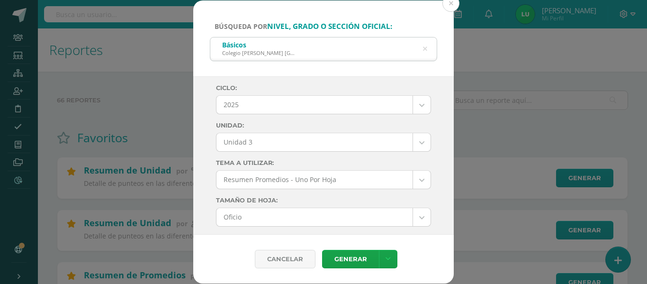
select select "4"
select select "Unidad 3"
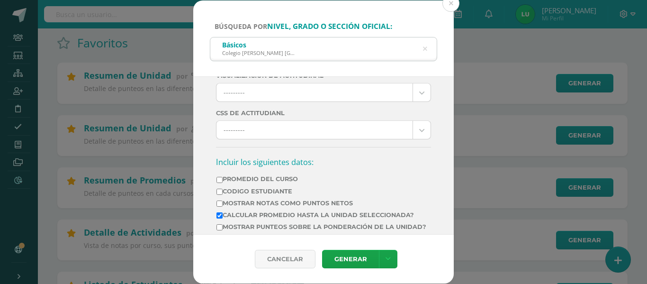
scroll to position [332, 0]
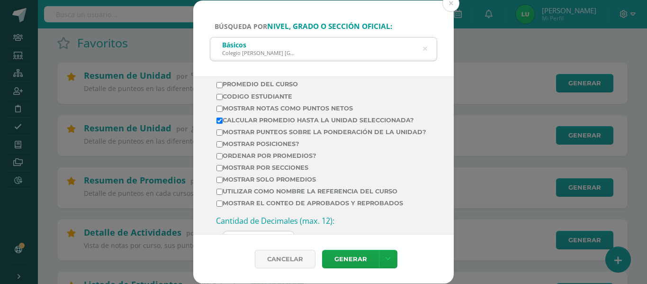
click at [306, 111] on label "Mostrar Notas Como Puntos Netos" at bounding box center [322, 108] width 210 height 7
click at [223, 111] on input "Mostrar Notas Como Puntos Netos" at bounding box center [220, 109] width 6 height 6
checkbox input "true"
click at [305, 119] on label "Calcular promedio hasta la unidad seleccionada?" at bounding box center [322, 120] width 210 height 7
click at [223, 119] on input "Calcular promedio hasta la unidad seleccionada?" at bounding box center [220, 121] width 6 height 6
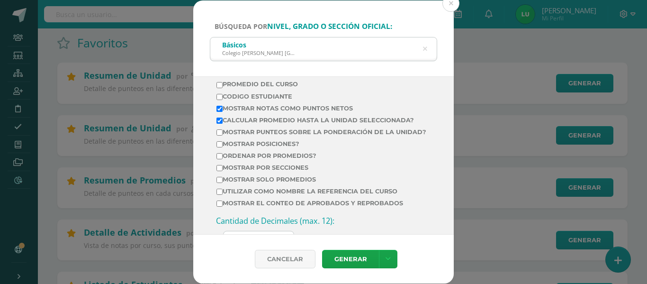
checkbox input "false"
click at [301, 171] on label "Mostrar por secciones" at bounding box center [322, 167] width 210 height 7
click at [223, 171] on input "Mostrar por secciones" at bounding box center [220, 168] width 6 height 6
checkbox input "true"
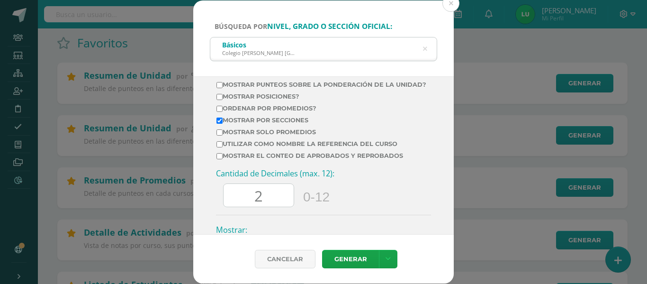
scroll to position [427, 0]
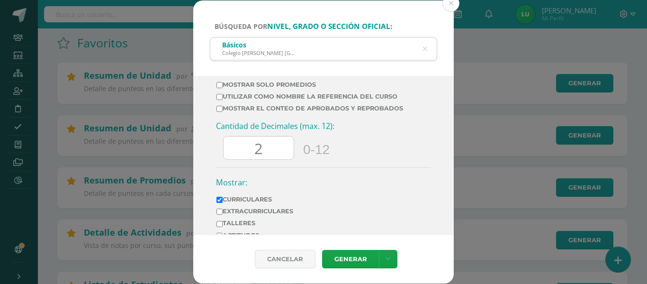
drag, startPoint x: 272, startPoint y: 155, endPoint x: 223, endPoint y: 151, distance: 48.9
click at [223, 151] on div "Cantidad de Decimales (max. 12): 2 0-12" at bounding box center [323, 144] width 215 height 46
type input "0"
click at [360, 253] on link "Generar" at bounding box center [350, 259] width 57 height 18
click at [428, 52] on div "Básicos Colegio [PERSON_NAME] [GEOGRAPHIC_DATA] Zona 14" at bounding box center [323, 47] width 227 height 21
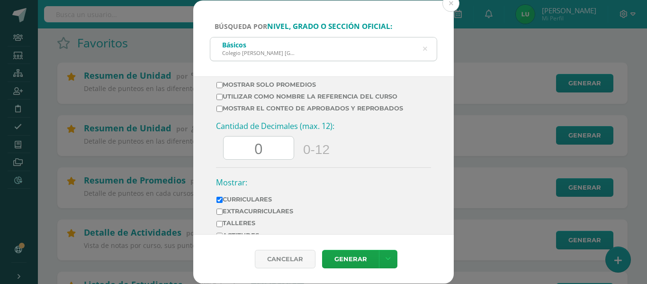
click at [426, 50] on icon at bounding box center [425, 49] width 4 height 24
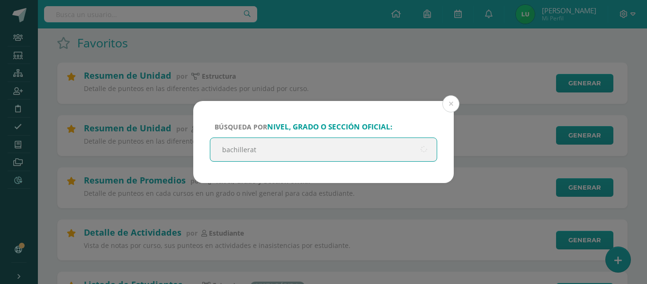
type input "bachillerato"
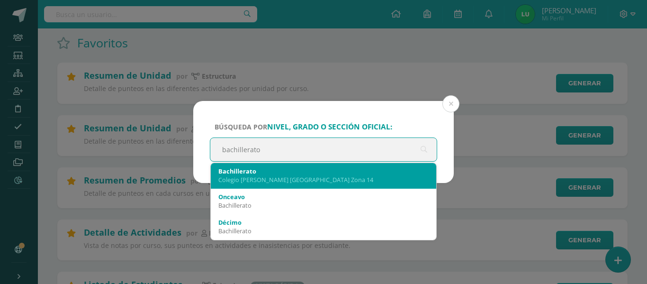
click at [329, 183] on div "Colegio [PERSON_NAME] [GEOGRAPHIC_DATA] Zona 14" at bounding box center [323, 179] width 210 height 9
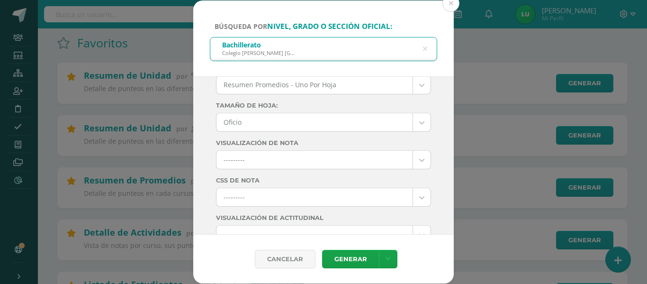
scroll to position [0, 0]
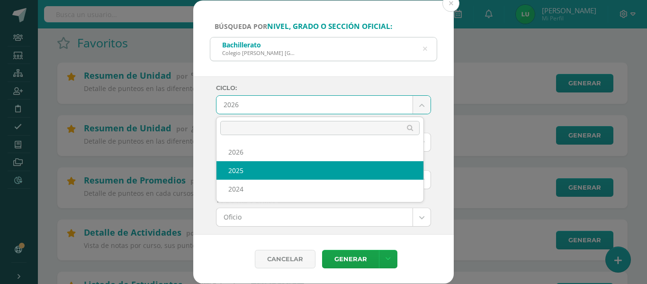
select select "4"
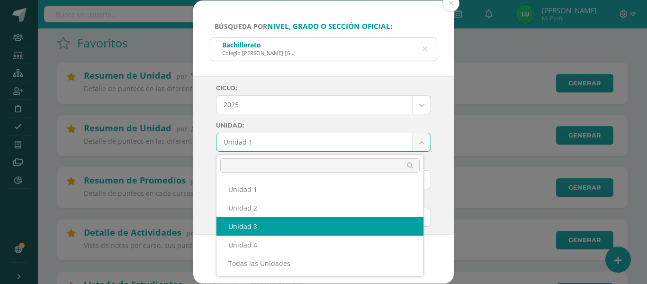
select select "Unidad 3"
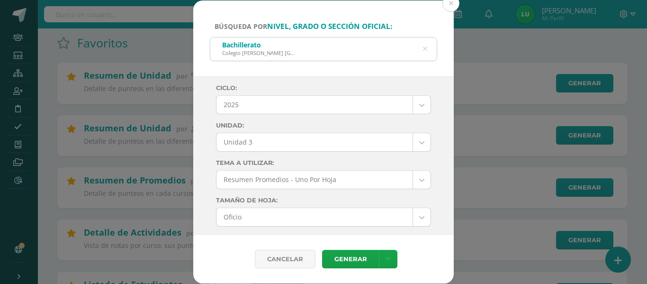
click at [208, 159] on div "Ciclo: 2025 2026 2025 2024 Unidad: Unidad 3 Unidad 1 Unidad 2 Unidad 3 Unidad 4…" at bounding box center [323, 155] width 261 height 158
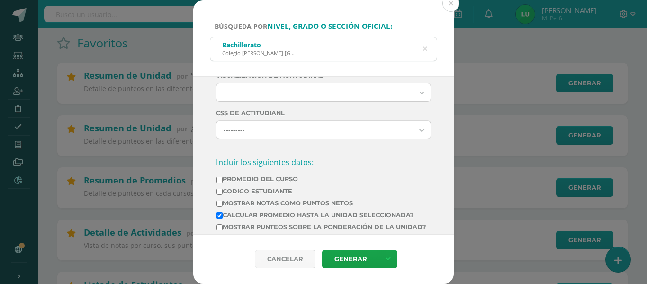
scroll to position [284, 0]
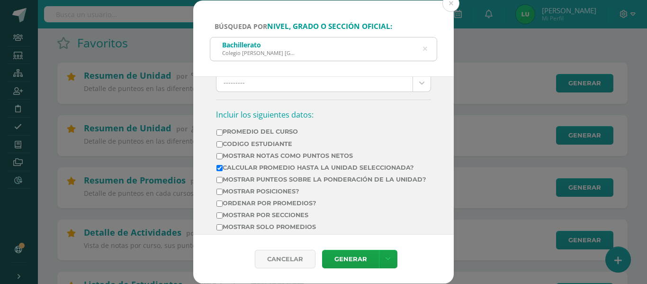
click at [293, 152] on td "Mostrar Notas Como Puntos Netos" at bounding box center [321, 158] width 211 height 12
click at [288, 157] on label "Mostrar Notas Como Puntos Netos" at bounding box center [322, 155] width 210 height 7
click at [223, 157] on input "Mostrar Notas Como Puntos Netos" at bounding box center [220, 156] width 6 height 6
checkbox input "true"
click at [283, 166] on label "Calcular promedio hasta la unidad seleccionada?" at bounding box center [322, 167] width 210 height 7
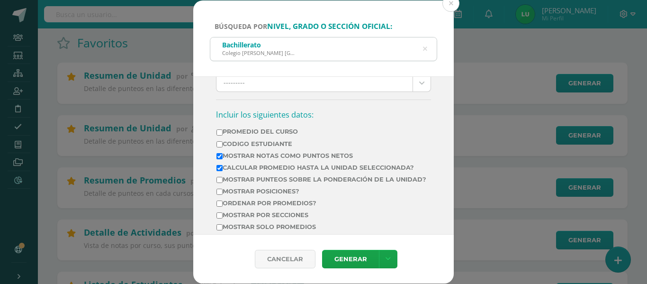
click at [223, 166] on input "Calcular promedio hasta la unidad seleccionada?" at bounding box center [220, 168] width 6 height 6
checkbox input "false"
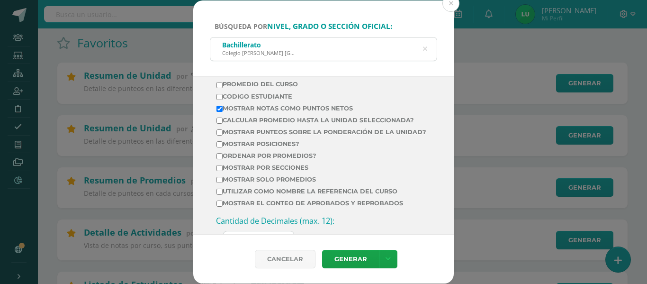
click at [283, 171] on label "Mostrar por secciones" at bounding box center [322, 167] width 210 height 7
click at [223, 171] on input "Mostrar por secciones" at bounding box center [220, 168] width 6 height 6
checkbox input "true"
click at [283, 183] on label "Mostrar solo promedios" at bounding box center [322, 179] width 210 height 7
click at [223, 183] on input "Mostrar solo promedios" at bounding box center [220, 180] width 6 height 6
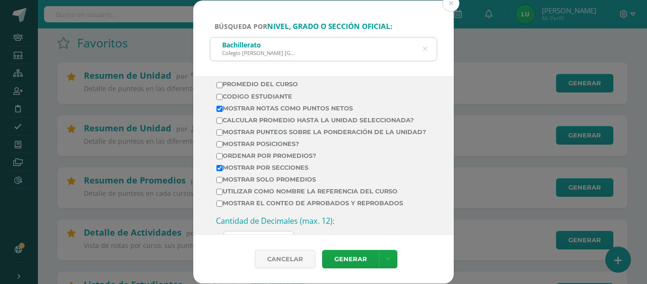
checkbox input "true"
click at [295, 175] on td "Mostrar por secciones" at bounding box center [321, 170] width 211 height 12
click at [294, 159] on label "Ordenar por promedios?" at bounding box center [322, 155] width 210 height 7
click at [223, 159] on input "Ordenar por promedios?" at bounding box center [220, 156] width 6 height 6
checkbox input "true"
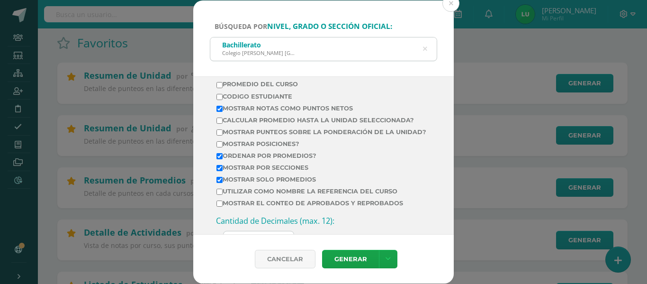
click at [284, 183] on label "Mostrar solo promedios" at bounding box center [322, 179] width 210 height 7
click at [223, 183] on input "Mostrar solo promedios" at bounding box center [220, 180] width 6 height 6
checkbox input "false"
click at [282, 171] on label "Mostrar por secciones" at bounding box center [322, 167] width 210 height 7
click at [223, 171] on input "Mostrar por secciones" at bounding box center [220, 168] width 6 height 6
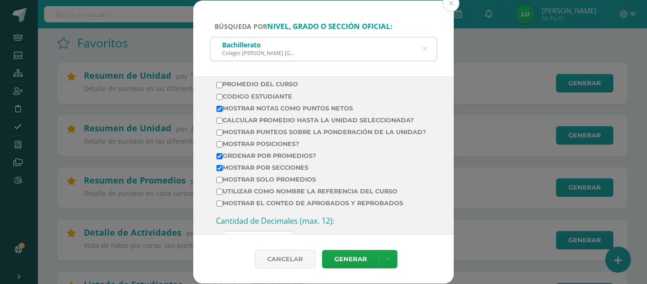
checkbox input "false"
click at [284, 159] on label "Ordenar por promedios?" at bounding box center [322, 155] width 210 height 7
click at [223, 159] on input "Ordenar por promedios?" at bounding box center [220, 156] width 6 height 6
checkbox input "false"
click at [283, 171] on label "Mostrar por secciones" at bounding box center [322, 167] width 210 height 7
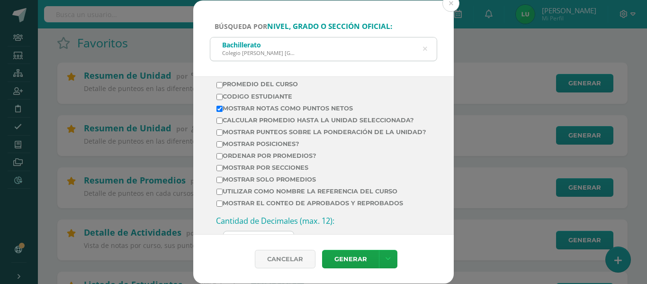
click at [223, 171] on input "Mostrar por secciones" at bounding box center [220, 168] width 6 height 6
checkbox input "true"
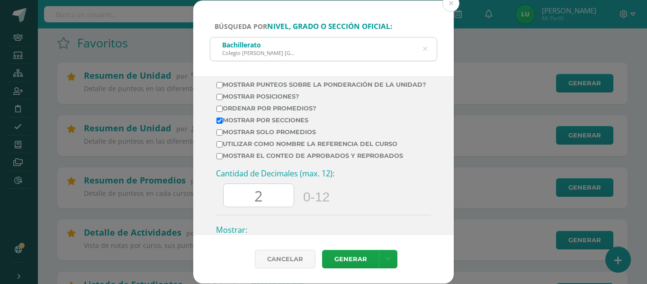
scroll to position [427, 0]
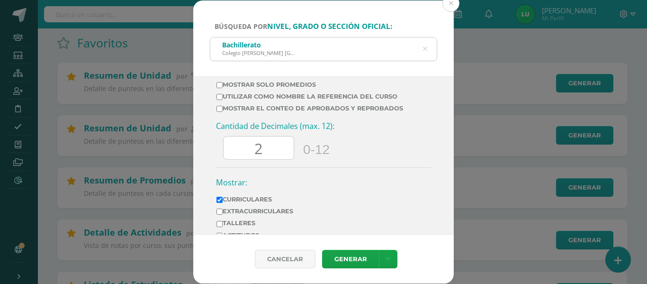
drag, startPoint x: 271, startPoint y: 160, endPoint x: 236, endPoint y: 156, distance: 35.3
click at [236, 156] on input "2" at bounding box center [259, 147] width 70 height 23
type input "0"
click at [330, 262] on link "Generar" at bounding box center [350, 259] width 57 height 18
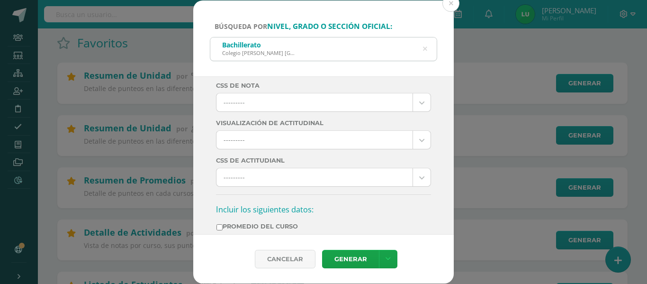
scroll to position [332, 0]
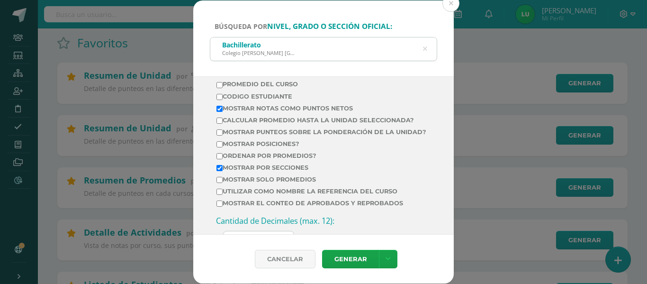
click at [328, 106] on label "Mostrar Notas Como Puntos Netos" at bounding box center [322, 108] width 210 height 7
click at [223, 106] on input "Mostrar Notas Como Puntos Netos" at bounding box center [220, 109] width 6 height 6
checkbox input "false"
click at [325, 116] on td "Calcular promedio hasta la unidad seleccionada?" at bounding box center [321, 122] width 211 height 12
click at [323, 118] on label "Calcular promedio hasta la unidad seleccionada?" at bounding box center [322, 120] width 210 height 7
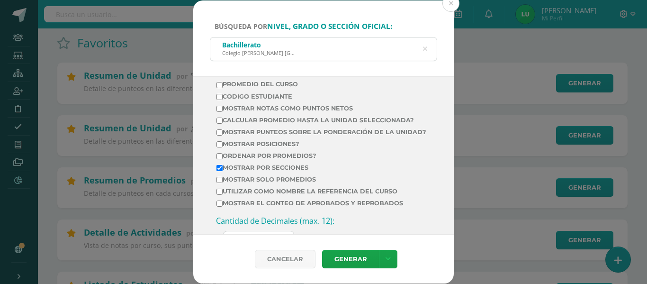
click at [223, 118] on input "Calcular promedio hasta la unidad seleccionada?" at bounding box center [220, 121] width 6 height 6
checkbox input "true"
click at [277, 159] on label "Ordenar por promedios?" at bounding box center [322, 155] width 210 height 7
click at [223, 159] on input "Ordenar por promedios?" at bounding box center [220, 156] width 6 height 6
checkbox input "true"
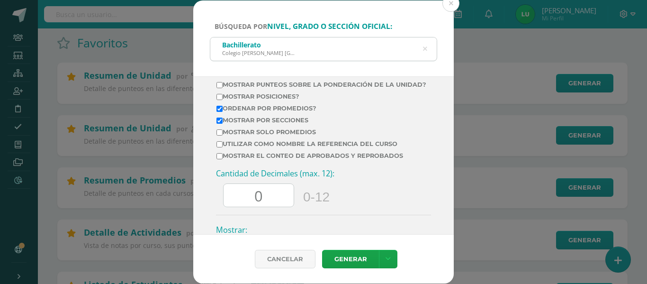
scroll to position [427, 0]
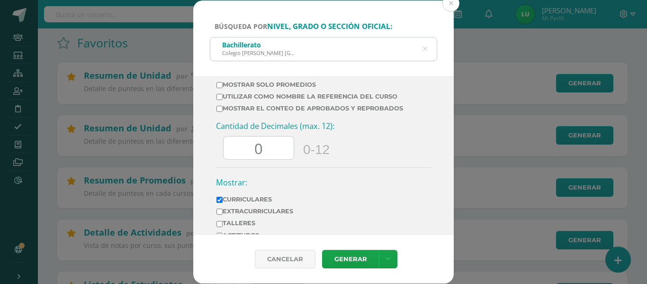
drag, startPoint x: 261, startPoint y: 156, endPoint x: 237, endPoint y: 154, distance: 23.3
click at [237, 154] on input "0" at bounding box center [259, 147] width 70 height 23
type input "2"
click at [346, 259] on link "Generar" at bounding box center [350, 259] width 57 height 18
click at [426, 52] on div "Bachillerato Colegio [PERSON_NAME] [GEOGRAPHIC_DATA] Zona 14 bachillerato" at bounding box center [323, 49] width 227 height 24
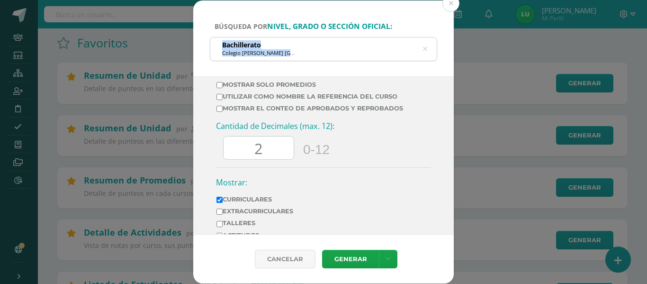
click at [426, 51] on icon at bounding box center [425, 49] width 4 height 24
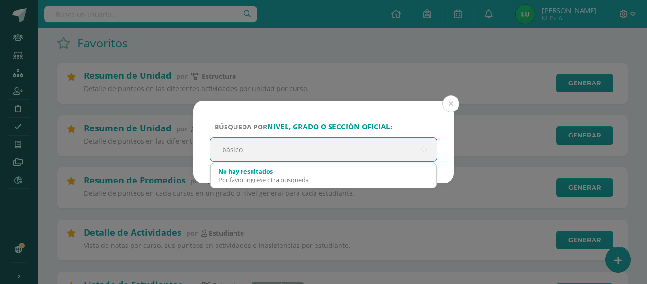
type input "básicos"
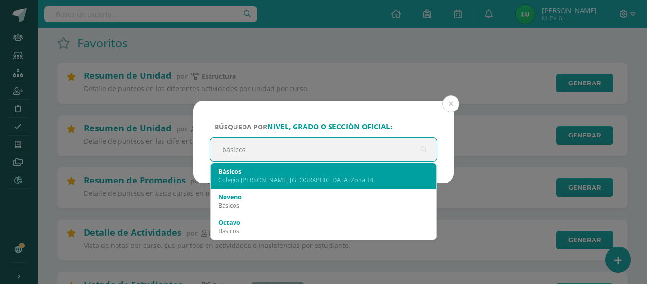
click at [327, 172] on div "Básicos" at bounding box center [323, 171] width 210 height 9
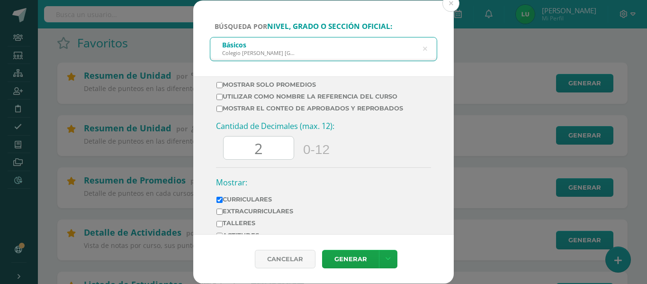
scroll to position [284, 0]
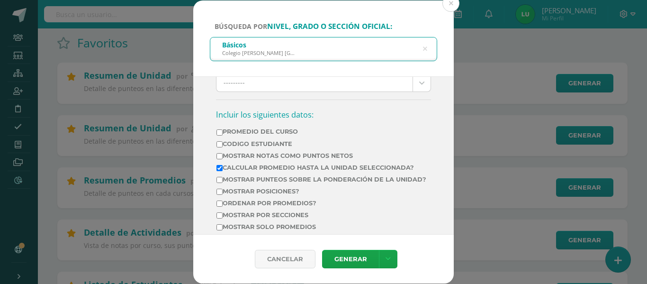
click at [291, 156] on label "Mostrar Notas Como Puntos Netos" at bounding box center [322, 155] width 210 height 7
click at [223, 156] on input "Mostrar Notas Como Puntos Netos" at bounding box center [220, 156] width 6 height 6
click at [291, 155] on label "Mostrar Notas Como Puntos Netos" at bounding box center [322, 155] width 210 height 7
click at [223, 155] on input "Mostrar Notas Como Puntos Netos" at bounding box center [220, 156] width 6 height 6
checkbox input "false"
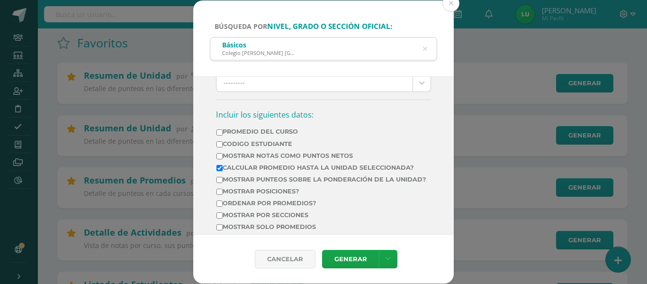
scroll to position [332, 0]
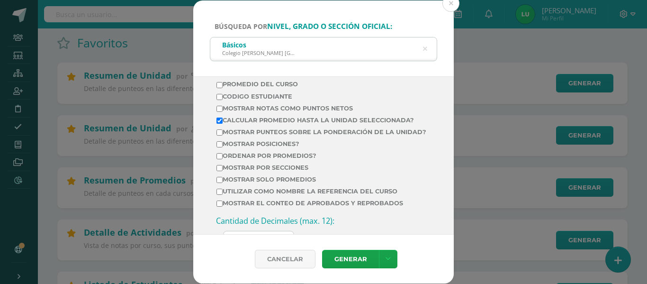
click at [282, 171] on label "Mostrar por secciones" at bounding box center [322, 167] width 210 height 7
click at [223, 171] on input "Mostrar por secciones" at bounding box center [220, 168] width 6 height 6
checkbox input "true"
click at [281, 183] on label "Mostrar solo promedios" at bounding box center [322, 179] width 210 height 7
click at [223, 183] on input "Mostrar solo promedios" at bounding box center [220, 180] width 6 height 6
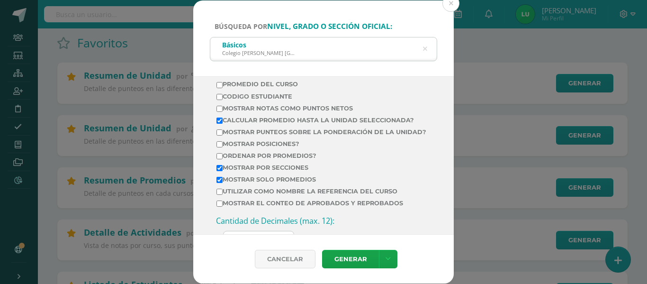
scroll to position [379, 0]
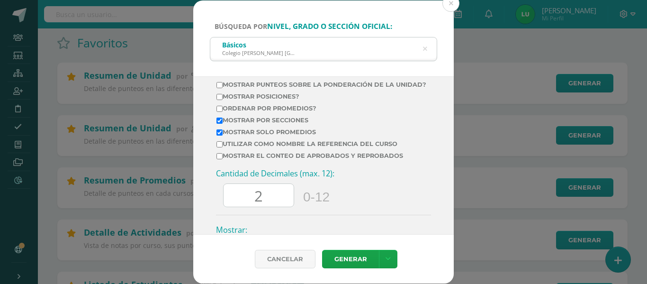
drag, startPoint x: 266, startPoint y: 201, endPoint x: 261, endPoint y: 201, distance: 5.2
click at [261, 201] on input "2" at bounding box center [259, 195] width 70 height 23
click at [347, 255] on link "Generar" at bounding box center [350, 259] width 57 height 18
click at [262, 136] on label "Mostrar solo promedios" at bounding box center [322, 131] width 210 height 7
click at [223, 136] on input "Mostrar solo promedios" at bounding box center [220, 132] width 6 height 6
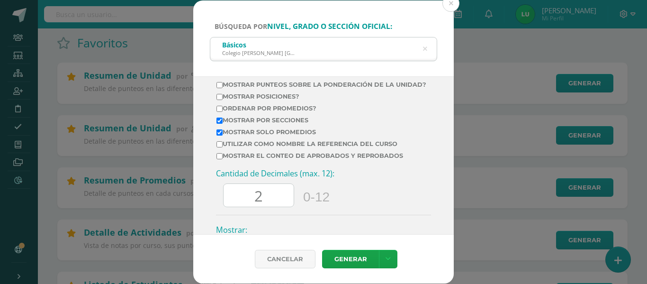
checkbox input "false"
click at [264, 112] on label "Ordenar por promedios?" at bounding box center [322, 108] width 210 height 7
click at [223, 112] on input "Ordenar por promedios?" at bounding box center [220, 109] width 6 height 6
checkbox input "true"
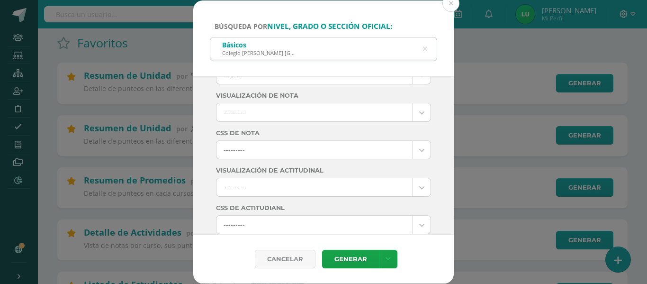
scroll to position [0, 0]
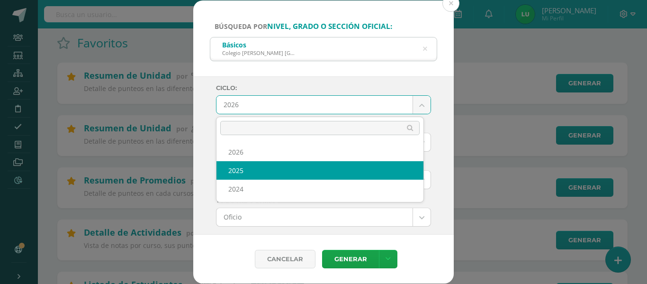
select select "4"
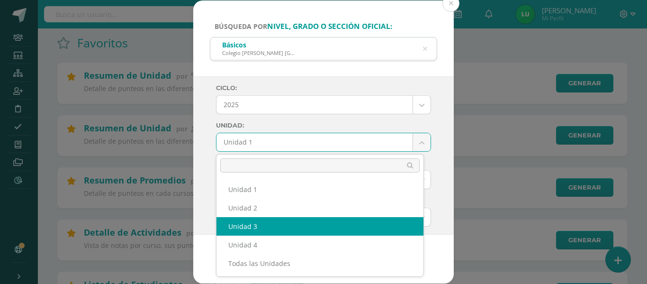
select select "Unidad 3"
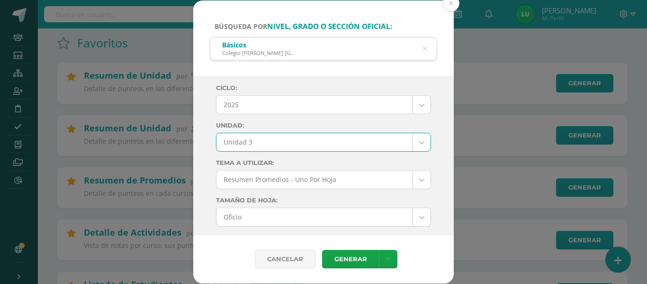
click at [201, 157] on div "Ciclo: 2025 2026 2025 2024 Unidad: Unidad 3 Unidad 1 Unidad 2 Unidad 3 Unidad 4…" at bounding box center [323, 155] width 261 height 158
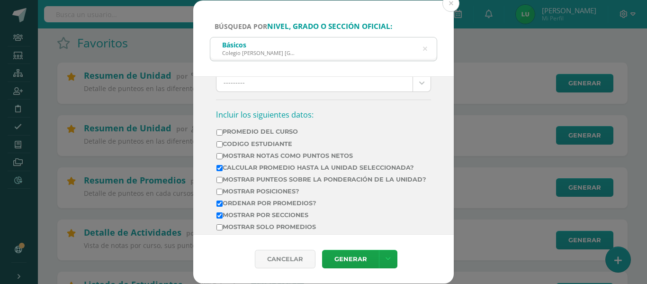
scroll to position [332, 0]
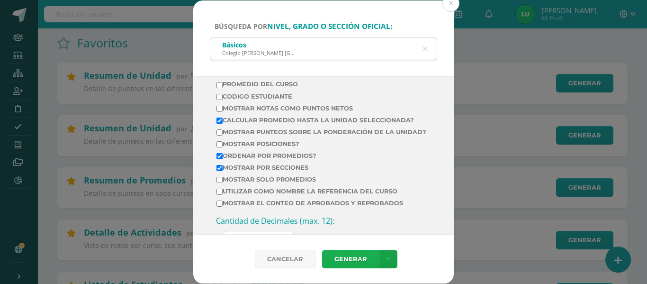
click at [344, 265] on link "Generar" at bounding box center [350, 259] width 57 height 18
click at [425, 48] on icon at bounding box center [425, 49] width 4 height 24
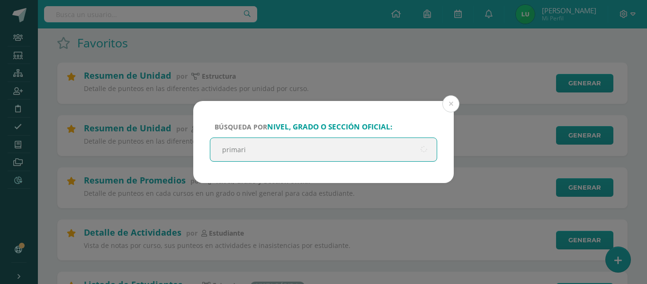
type input "primaria"
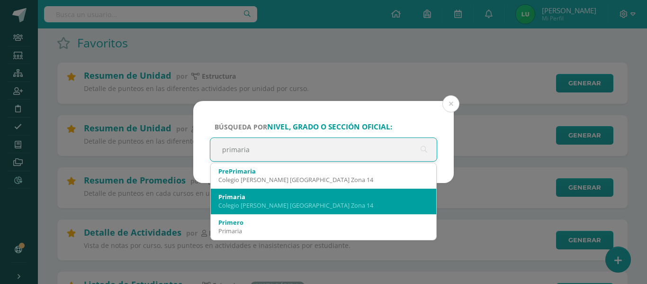
click at [291, 203] on div "Colegio [PERSON_NAME] [GEOGRAPHIC_DATA] Zona 14" at bounding box center [323, 205] width 210 height 9
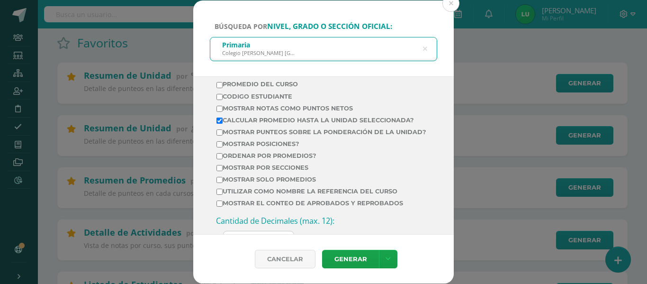
scroll to position [379, 0]
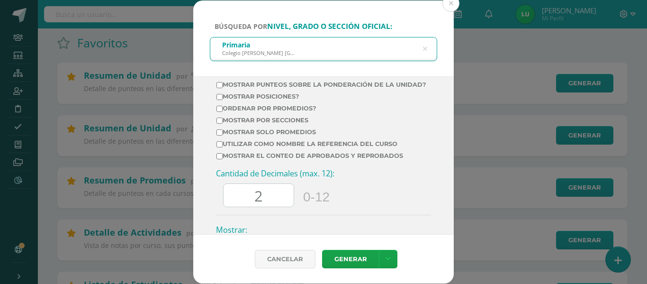
click at [286, 124] on label "Mostrar por secciones" at bounding box center [322, 120] width 210 height 7
click at [223, 124] on input "Mostrar por secciones" at bounding box center [220, 121] width 6 height 6
checkbox input "true"
click at [285, 136] on label "Mostrar solo promedios" at bounding box center [322, 131] width 210 height 7
click at [223, 136] on input "Mostrar solo promedios" at bounding box center [220, 132] width 6 height 6
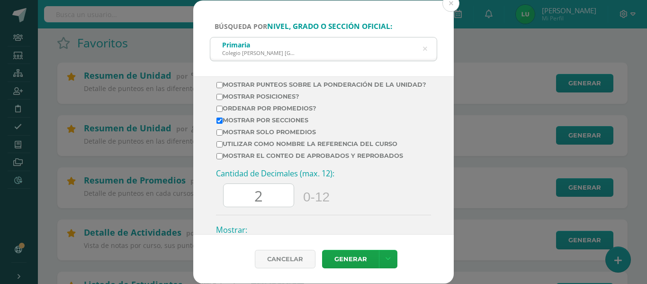
checkbox input "true"
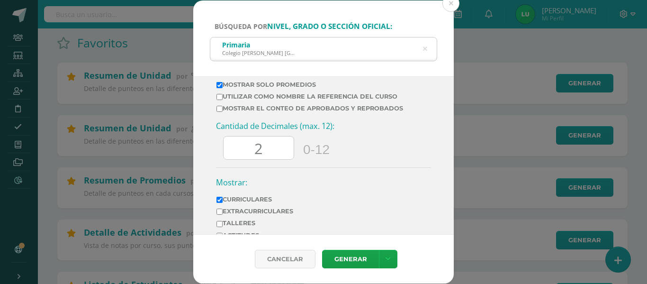
drag, startPoint x: 265, startPoint y: 155, endPoint x: 238, endPoint y: 155, distance: 27.0
click at [238, 155] on input "2" at bounding box center [259, 147] width 70 height 23
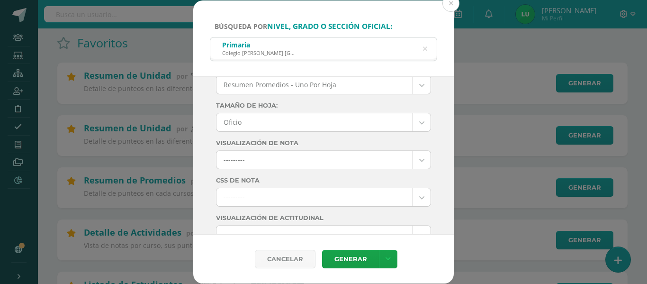
scroll to position [0, 0]
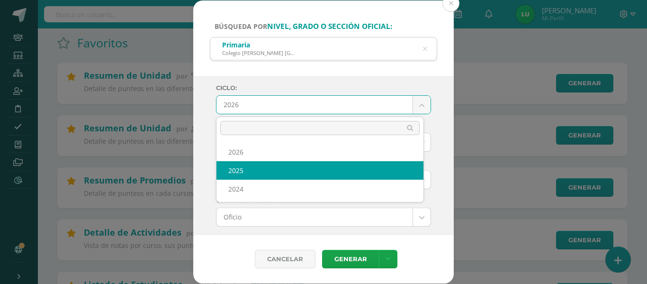
select select "4"
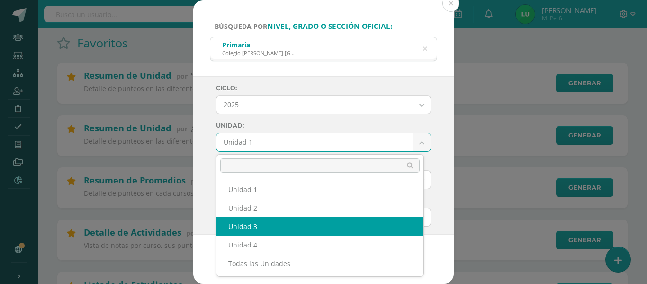
select select "Unidad 3"
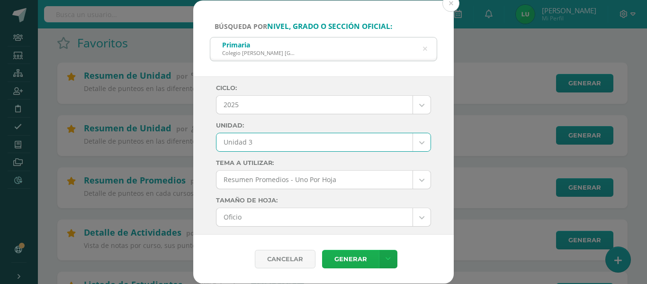
click at [346, 257] on link "Generar" at bounding box center [350, 259] width 57 height 18
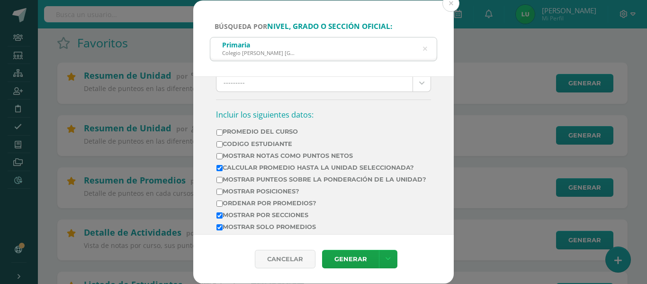
scroll to position [332, 0]
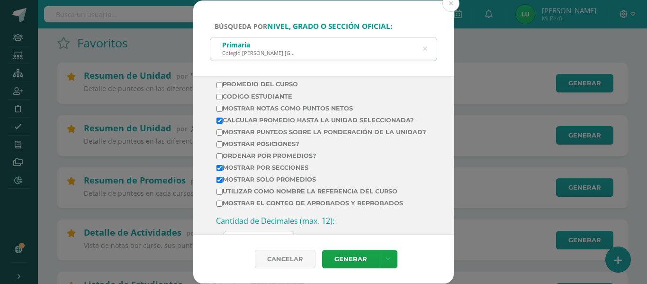
click at [274, 183] on label "Mostrar solo promedios" at bounding box center [322, 179] width 210 height 7
click at [223, 183] on input "Mostrar solo promedios" at bounding box center [220, 180] width 6 height 6
checkbox input "false"
click at [263, 159] on label "Ordenar por promedios?" at bounding box center [322, 155] width 210 height 7
click at [223, 159] on input "Ordenar por promedios?" at bounding box center [220, 156] width 6 height 6
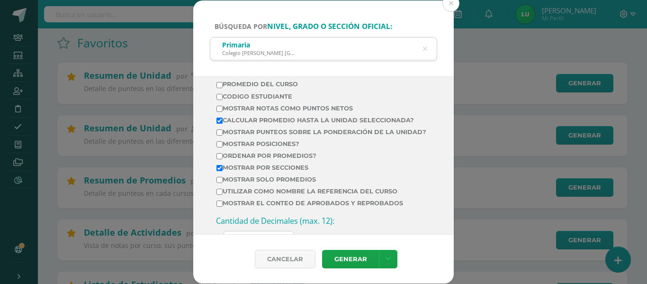
checkbox input "true"
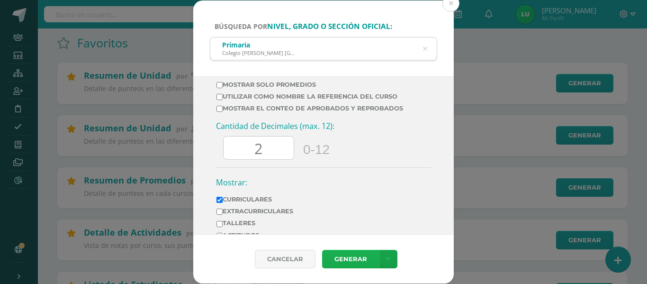
click at [341, 252] on link "Generar" at bounding box center [350, 259] width 57 height 18
